Goal: Navigation & Orientation: Find specific page/section

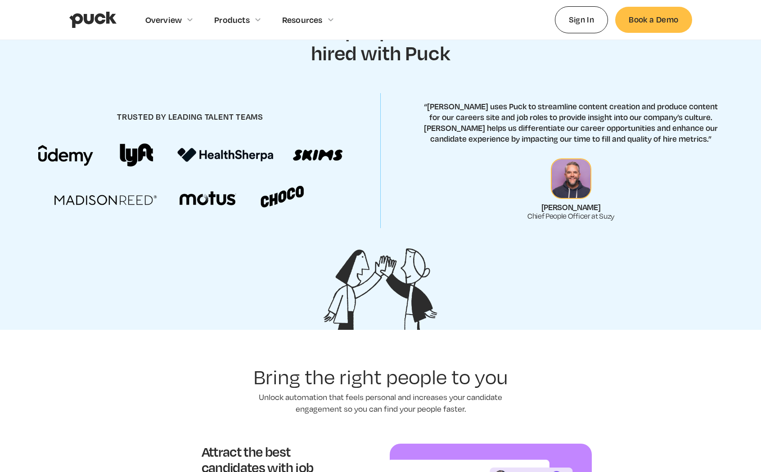
scroll to position [34, 0]
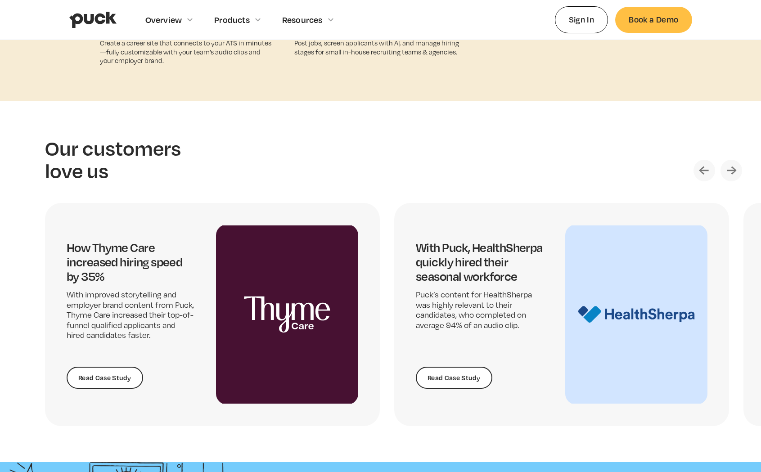
scroll to position [2256, 0]
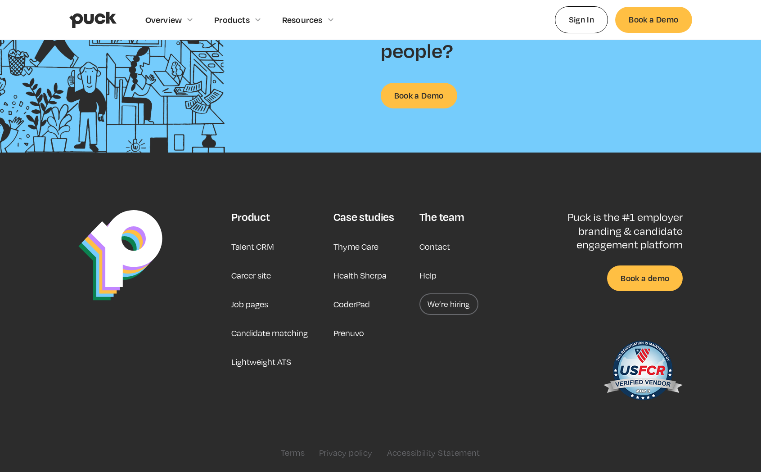
click at [240, 302] on link "Job pages" at bounding box center [249, 304] width 37 height 22
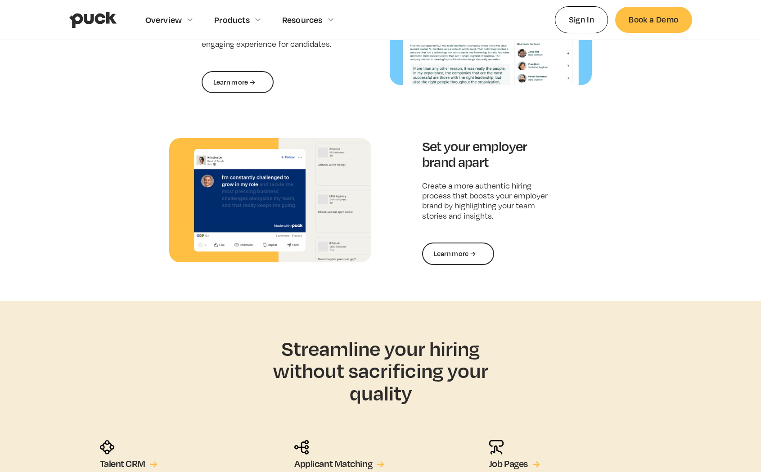
scroll to position [1440, 0]
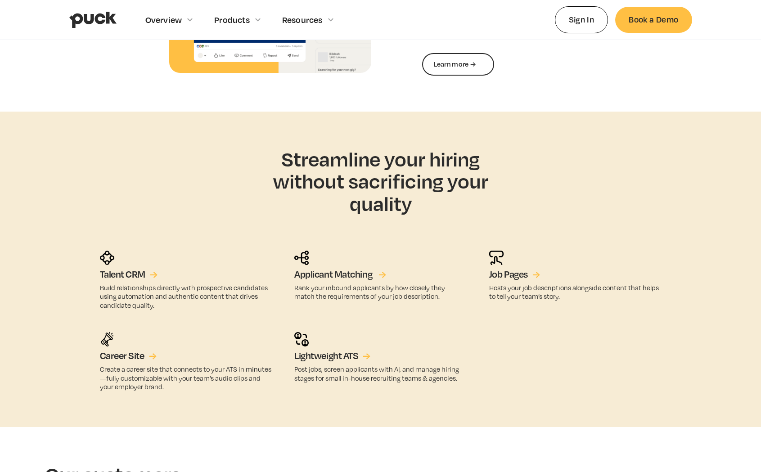
click at [320, 272] on h5 "Applicant Matching" at bounding box center [333, 275] width 78 height 12
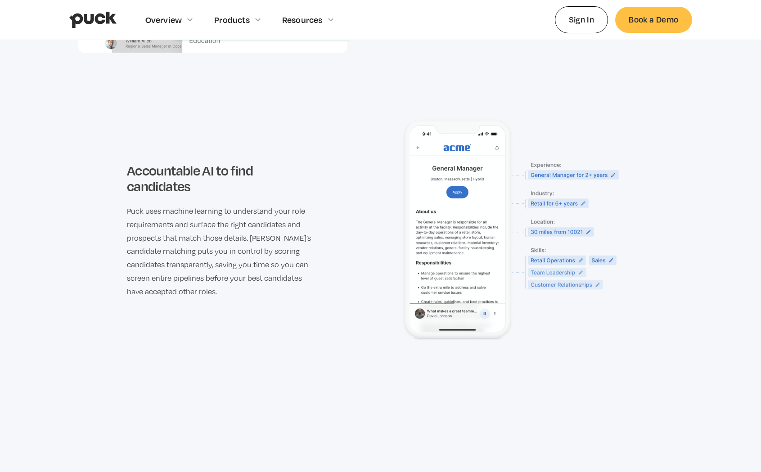
scroll to position [1291, 0]
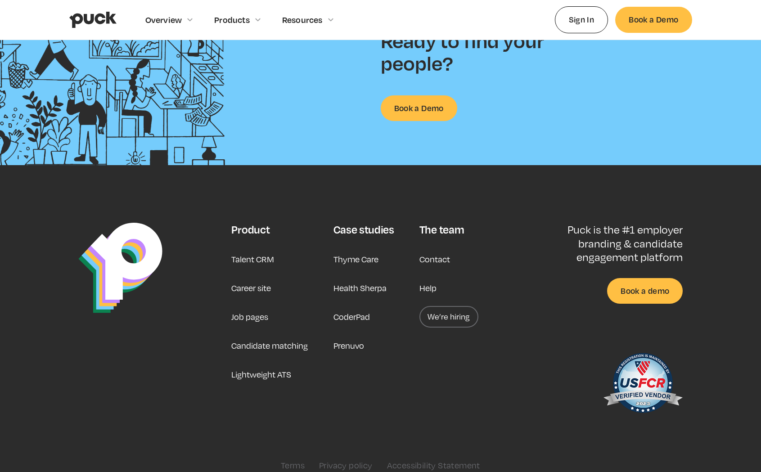
scroll to position [2256, 0]
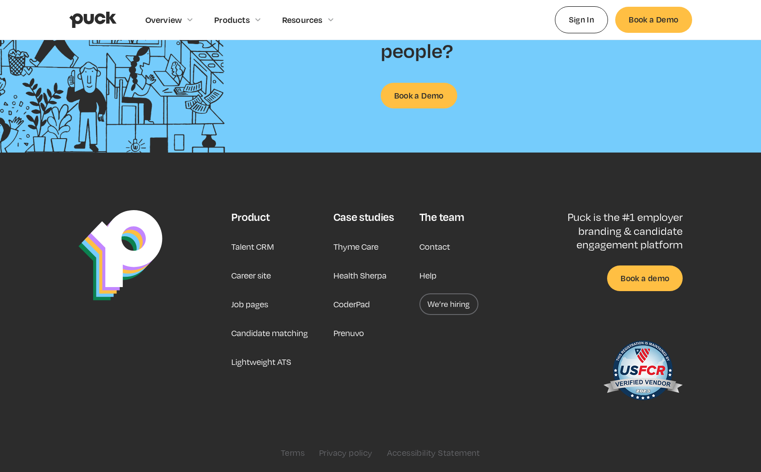
click at [440, 220] on div "The team" at bounding box center [441, 216] width 45 height 13
click at [443, 304] on link "We’re hiring" at bounding box center [448, 304] width 59 height 22
